Goal: Task Accomplishment & Management: Complete application form

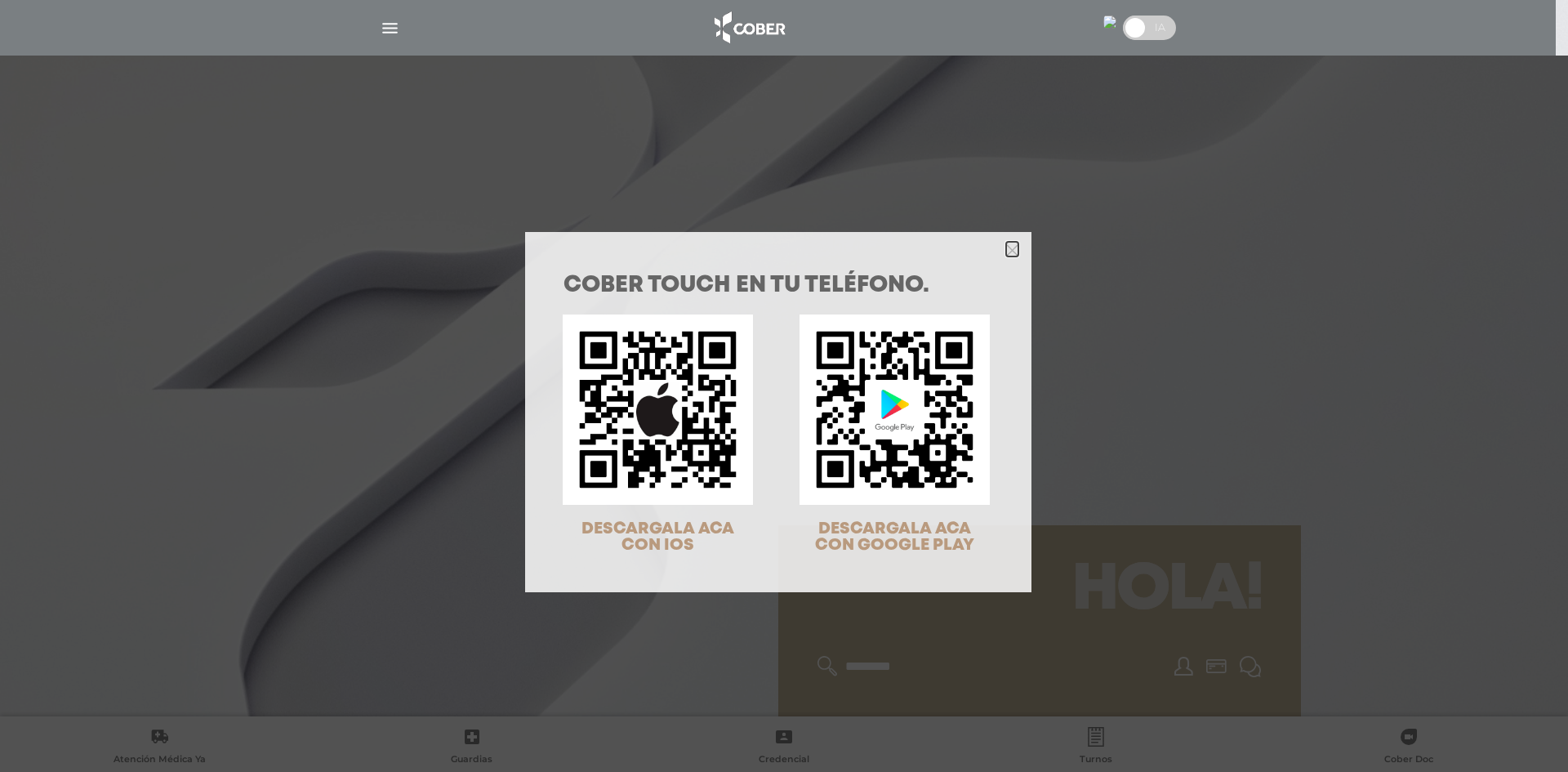
click at [1006, 253] on icon "Close" at bounding box center [1012, 250] width 13 height 13
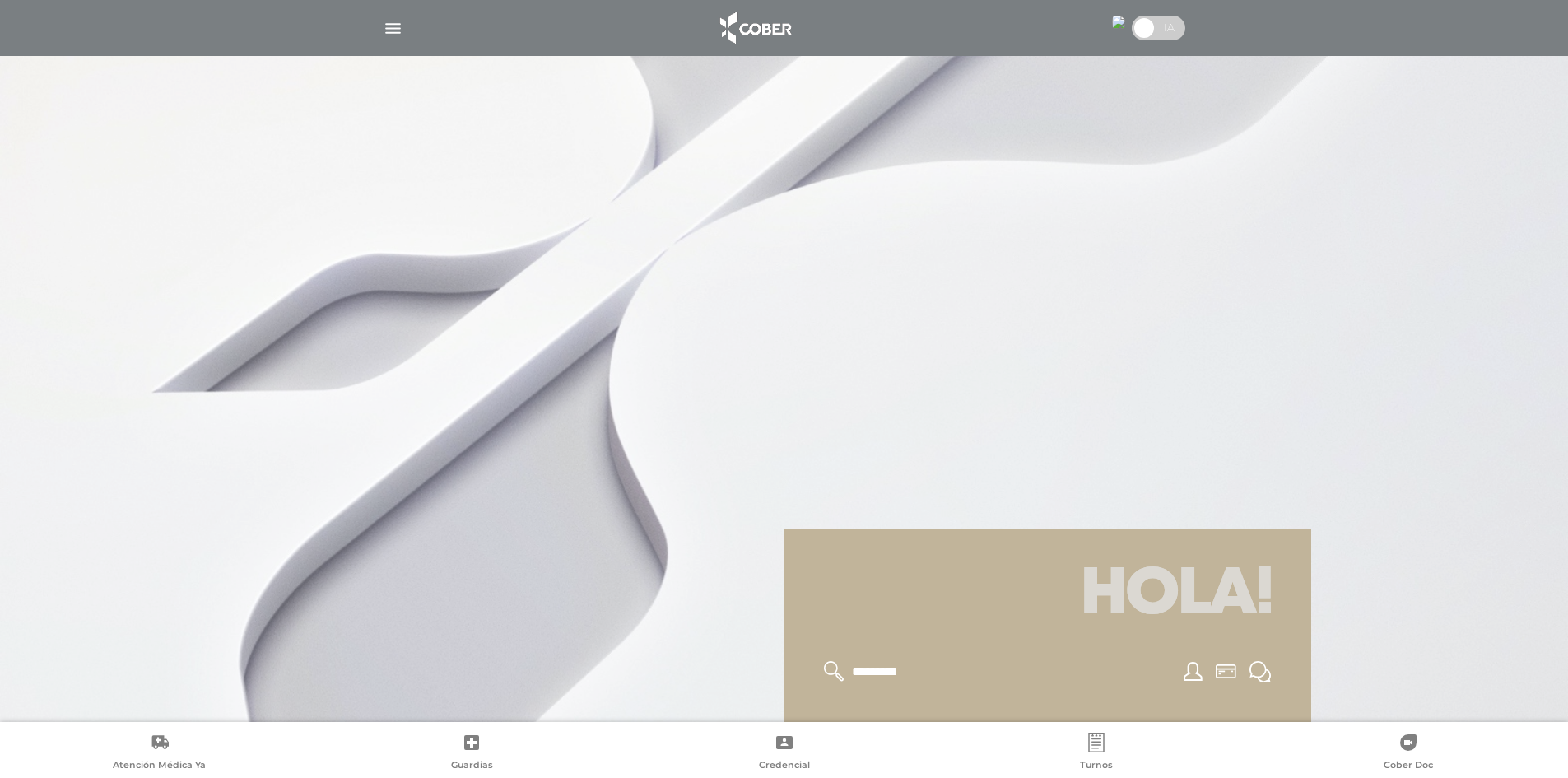
click at [1150, 26] on span at bounding box center [1144, 27] width 24 height 24
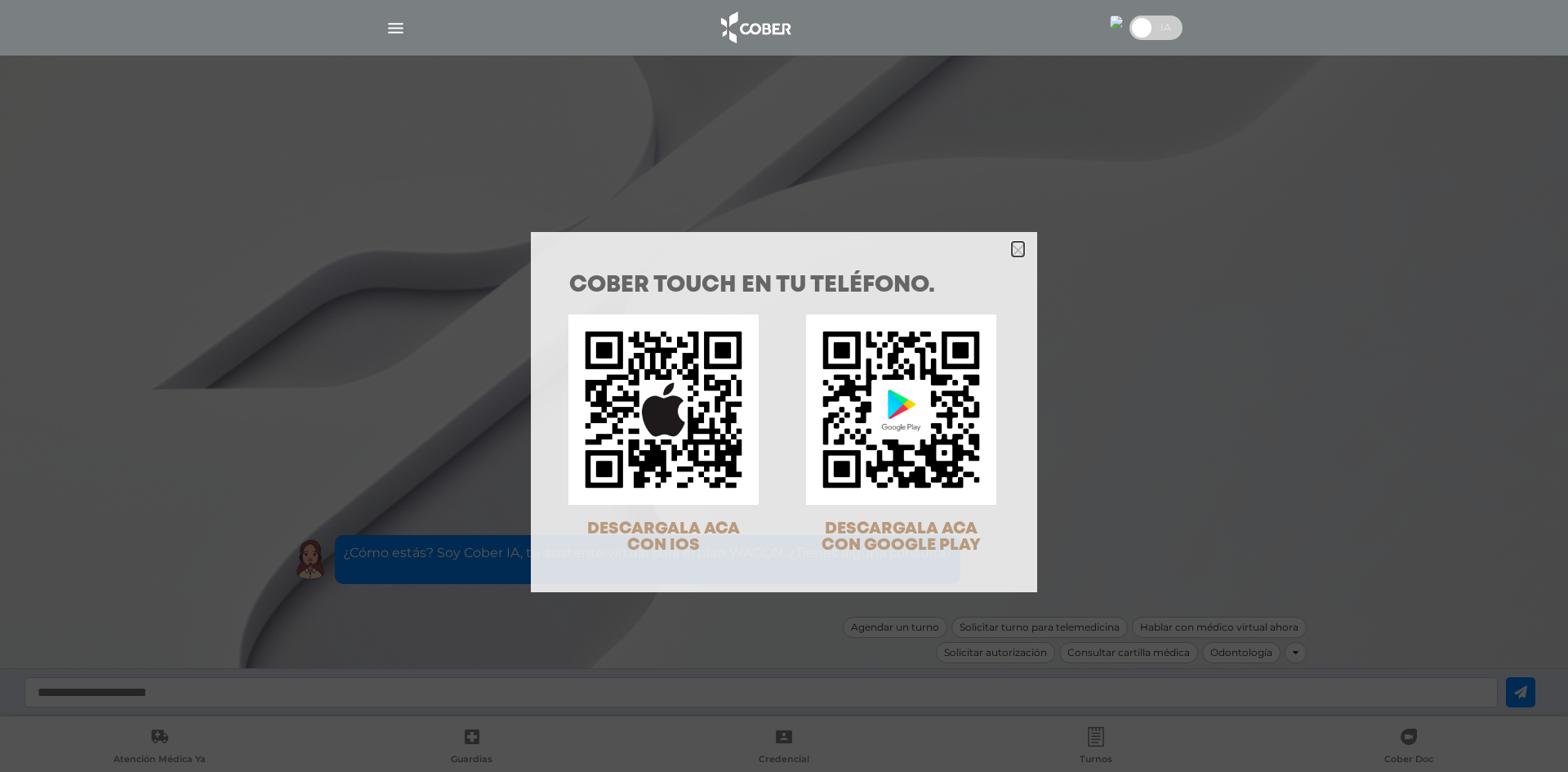
click at [1012, 248] on icon "Close" at bounding box center [1018, 250] width 13 height 13
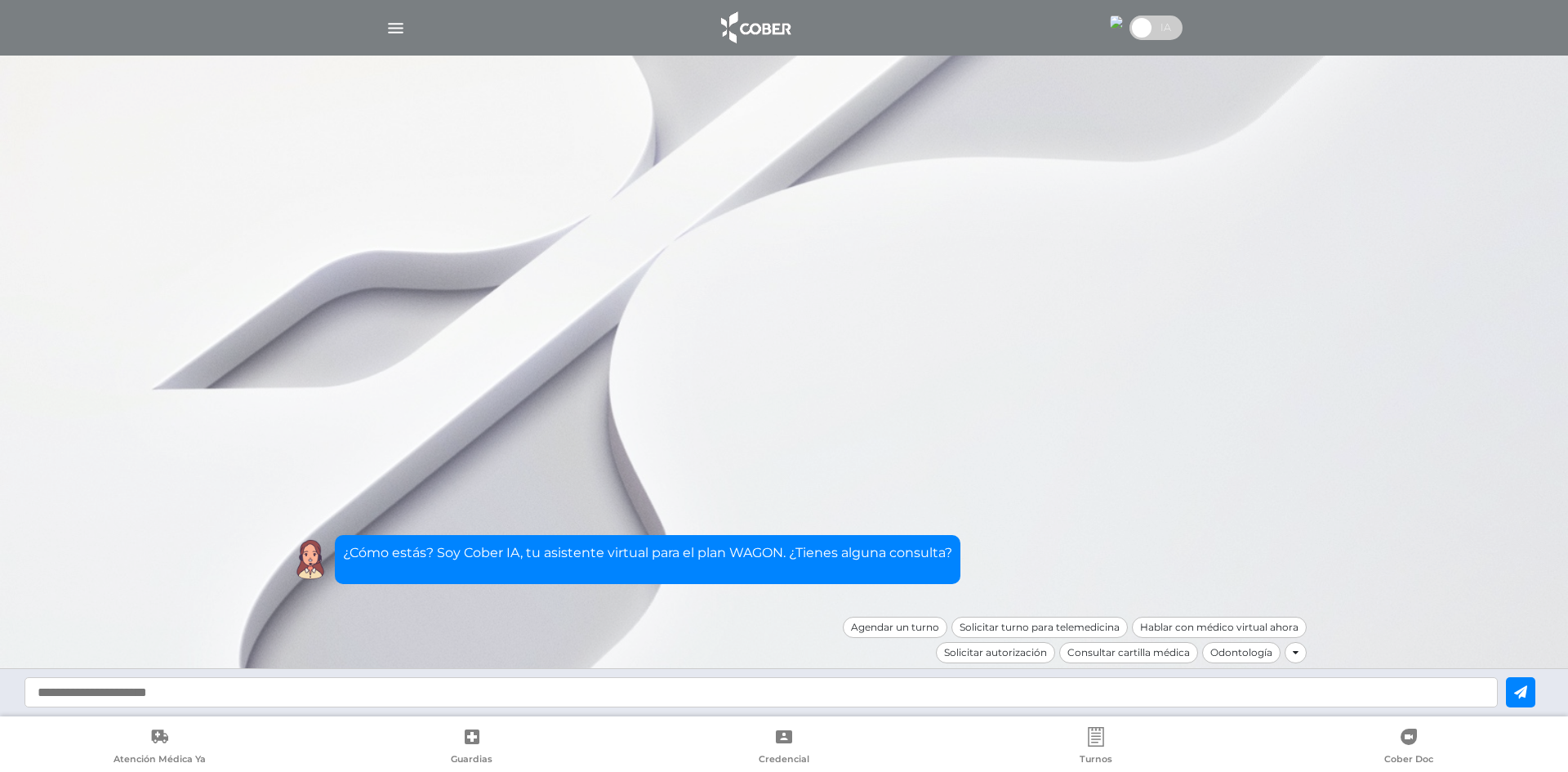
click at [1005, 656] on div "Solicitar autorización" at bounding box center [995, 652] width 120 height 21
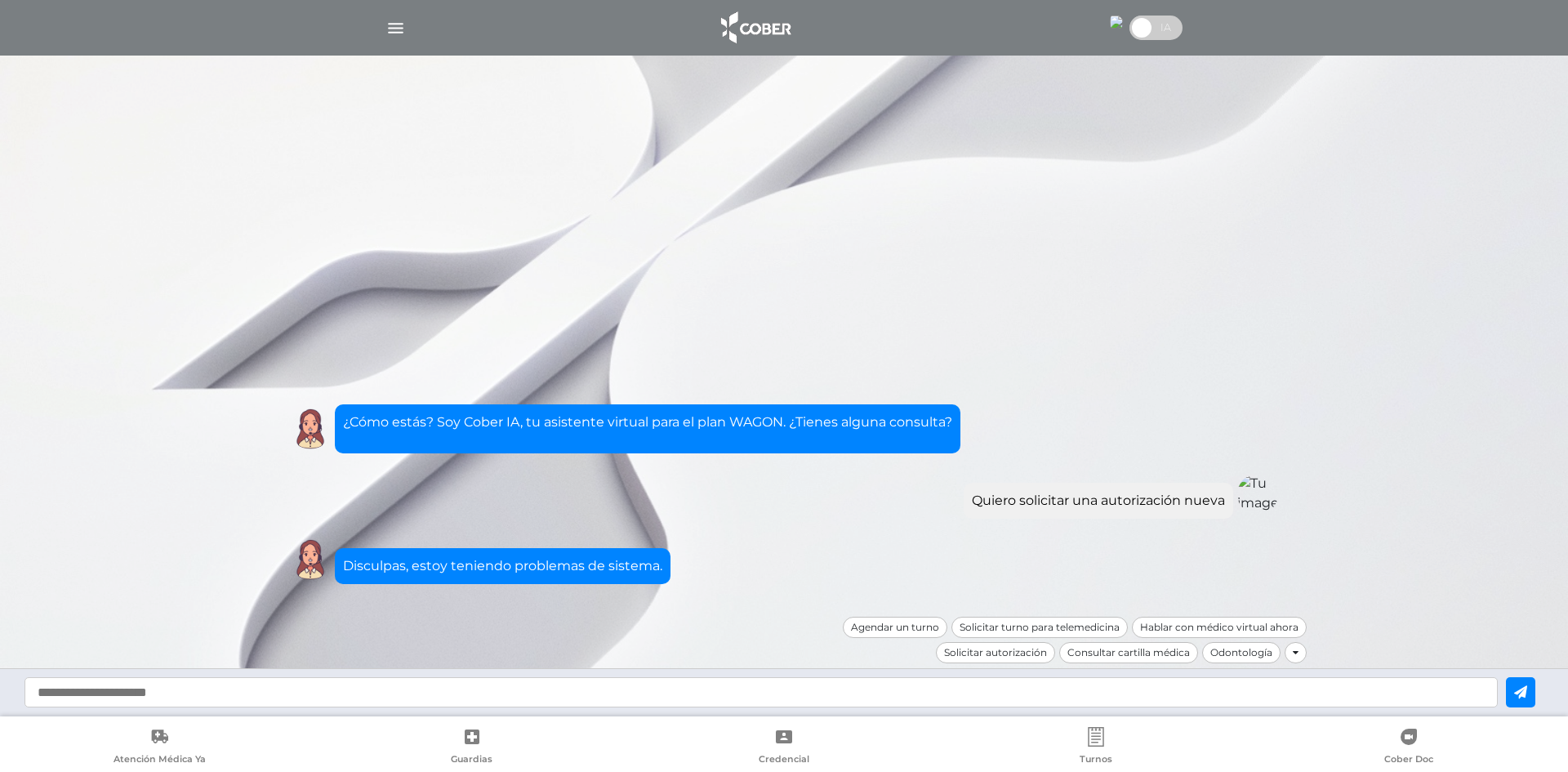
click at [545, 691] on input "text" at bounding box center [760, 691] width 1473 height 30
type input "**********"
